Goal: Information Seeking & Learning: Learn about a topic

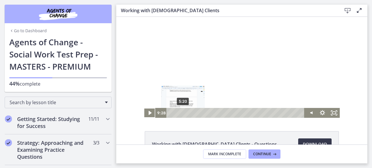
scroll to position [352, 0]
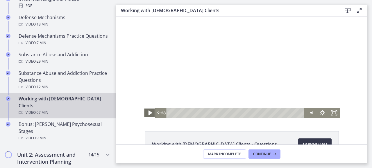
click at [148, 113] on icon "Play Video" at bounding box center [149, 113] width 3 height 5
click at [190, 112] on div "Playbar" at bounding box center [191, 112] width 3 height 3
click at [192, 114] on div "10:12" at bounding box center [236, 113] width 131 height 10
click at [148, 115] on icon "Pause" at bounding box center [150, 113] width 4 height 5
click at [146, 113] on icon "Play Video" at bounding box center [150, 113] width 14 height 12
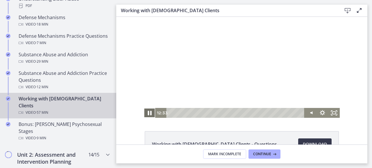
click at [148, 113] on icon "Pause" at bounding box center [150, 113] width 4 height 5
click at [148, 114] on icon "Play Video" at bounding box center [150, 113] width 14 height 12
click at [199, 113] on div "Playbar" at bounding box center [200, 112] width 3 height 3
click at [145, 110] on icon "Pause" at bounding box center [150, 113] width 14 height 12
click at [145, 110] on icon "Play Video" at bounding box center [150, 113] width 14 height 12
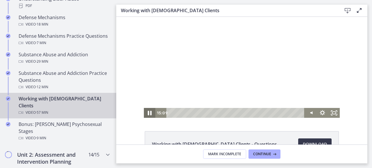
click at [145, 110] on icon "Pause" at bounding box center [150, 113] width 14 height 12
click at [146, 113] on icon "Play Video" at bounding box center [150, 113] width 14 height 12
click at [206, 114] on div "15:57" at bounding box center [236, 113] width 131 height 10
click at [208, 114] on div "16:57" at bounding box center [236, 113] width 131 height 10
click at [148, 113] on icon "Pause" at bounding box center [150, 113] width 4 height 5
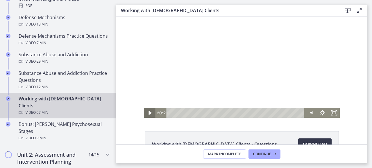
click at [149, 113] on icon "Play Video" at bounding box center [150, 113] width 3 height 4
click at [147, 113] on icon "Pause" at bounding box center [150, 113] width 14 height 12
click at [148, 113] on icon "Play Video" at bounding box center [149, 113] width 3 height 5
click at [216, 113] on div "Playbar" at bounding box center [217, 112] width 3 height 3
click at [148, 113] on icon "Pause" at bounding box center [150, 113] width 4 height 5
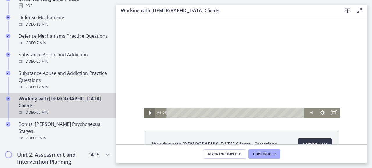
click at [149, 113] on icon "Play Video" at bounding box center [150, 113] width 3 height 4
click at [148, 113] on icon "Pause" at bounding box center [150, 113] width 4 height 5
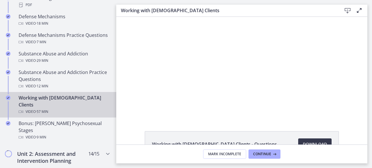
scroll to position [355, 0]
